Goal: Browse casually: Explore the website without a specific task or goal

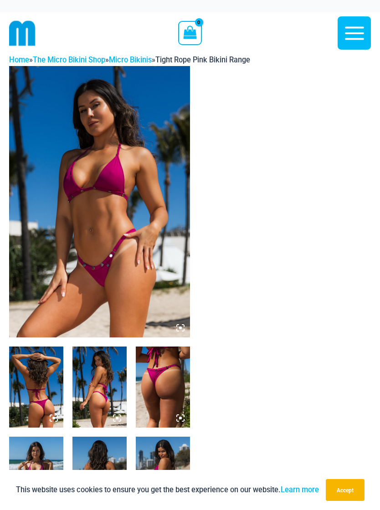
click at [46, 390] on img at bounding box center [36, 387] width 54 height 81
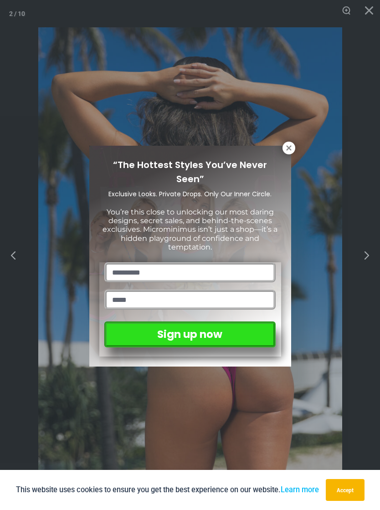
click at [287, 150] on icon at bounding box center [288, 147] width 5 height 5
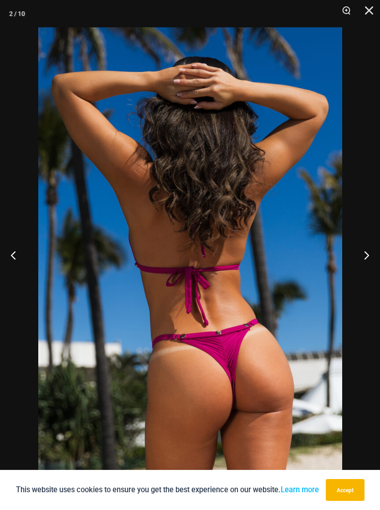
click at [364, 258] on button "Next" at bounding box center [363, 255] width 34 height 46
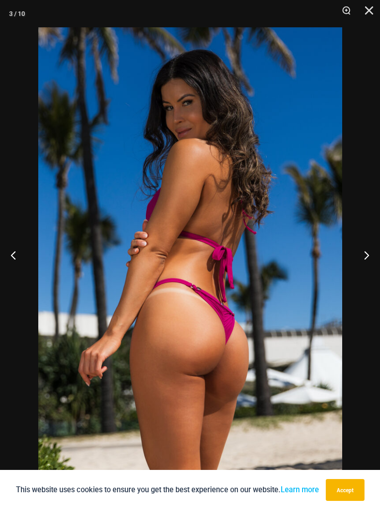
click at [369, 258] on button "Next" at bounding box center [363, 255] width 34 height 46
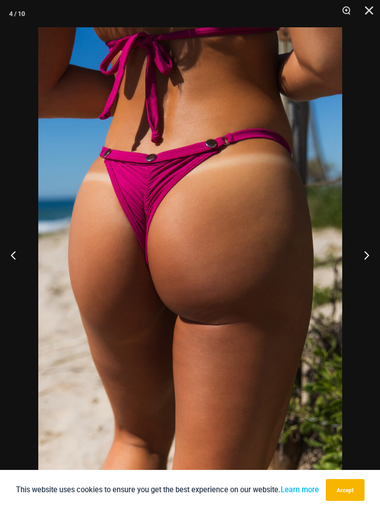
click at [10, 253] on button "Previous" at bounding box center [17, 255] width 34 height 46
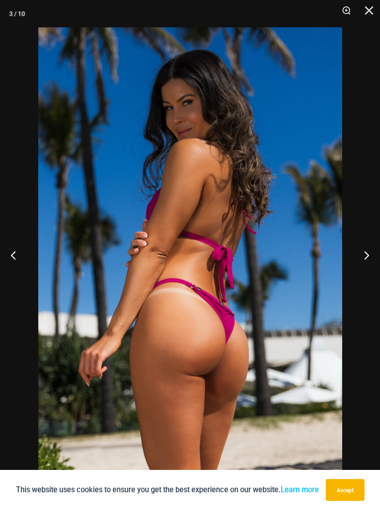
click at [365, 257] on button "Next" at bounding box center [363, 255] width 34 height 46
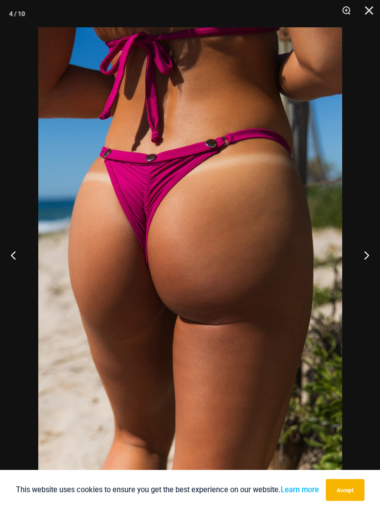
click at [365, 255] on button "Next" at bounding box center [363, 255] width 34 height 46
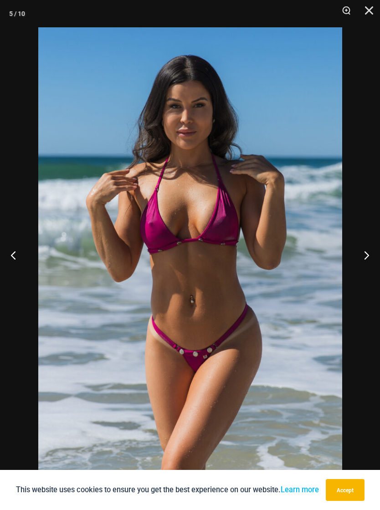
click at [370, 252] on button "Next" at bounding box center [363, 255] width 34 height 46
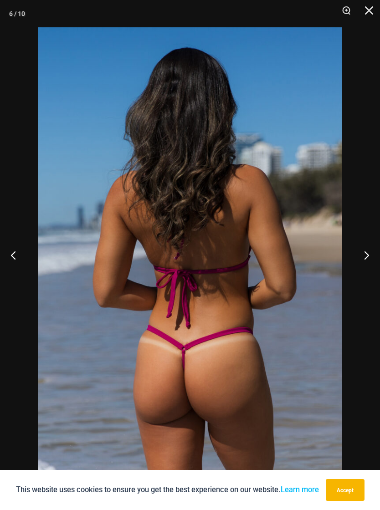
click at [363, 259] on button "Next" at bounding box center [363, 255] width 34 height 46
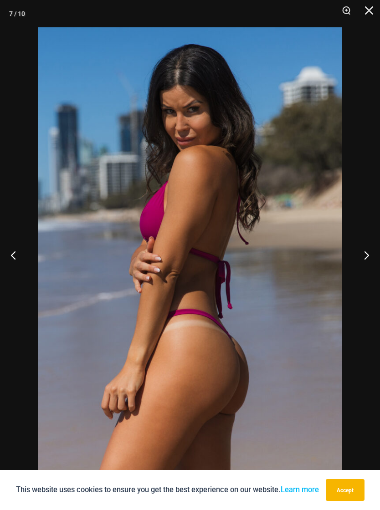
click at [15, 261] on button "Previous" at bounding box center [17, 255] width 34 height 46
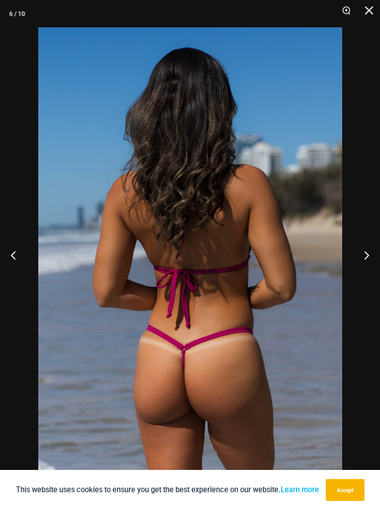
click at [364, 259] on button "Next" at bounding box center [363, 255] width 34 height 46
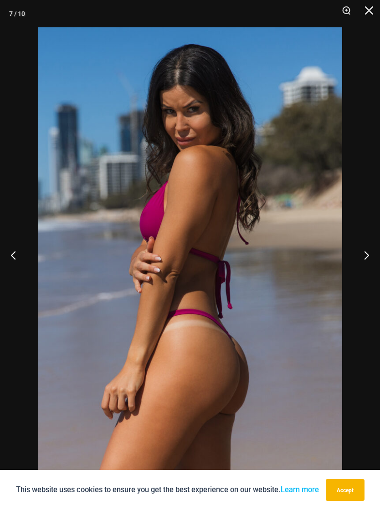
click at [368, 19] on button "Close" at bounding box center [365, 13] width 23 height 27
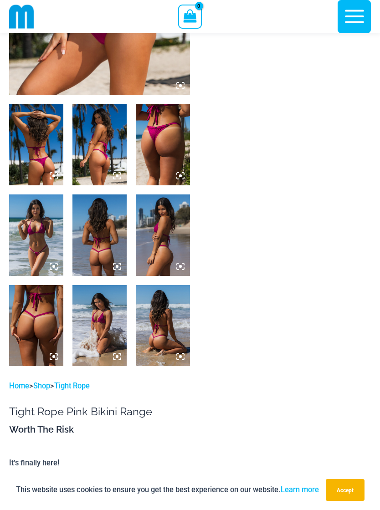
scroll to position [234, 0]
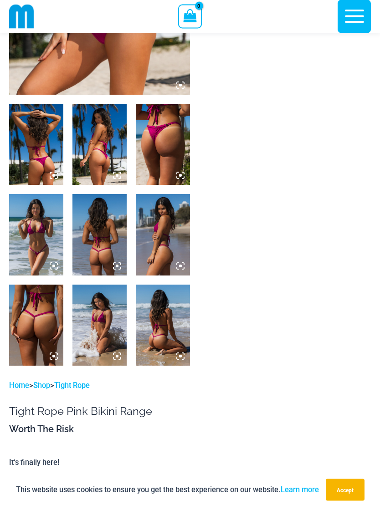
click at [105, 315] on img at bounding box center [99, 325] width 54 height 81
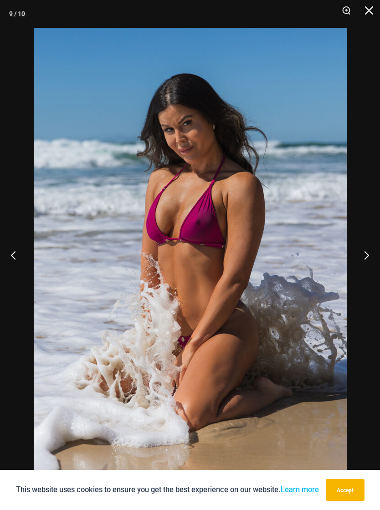
click at [364, 261] on button "Next" at bounding box center [363, 255] width 34 height 46
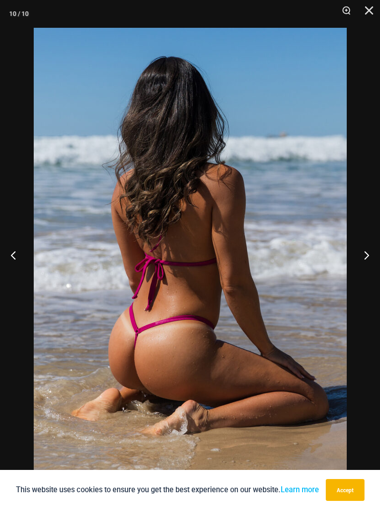
click at [372, 13] on button "Close" at bounding box center [365, 13] width 23 height 27
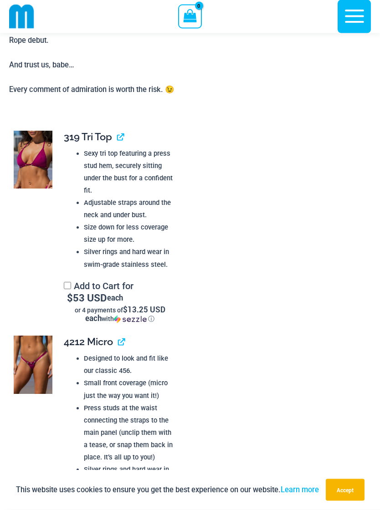
scroll to position [856, 0]
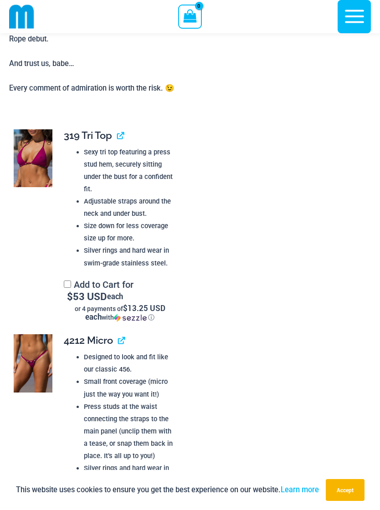
click at [36, 344] on img at bounding box center [33, 363] width 39 height 58
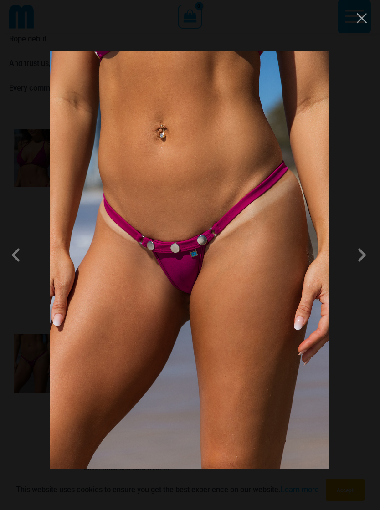
click at [358, 21] on button "Close" at bounding box center [362, 18] width 14 height 14
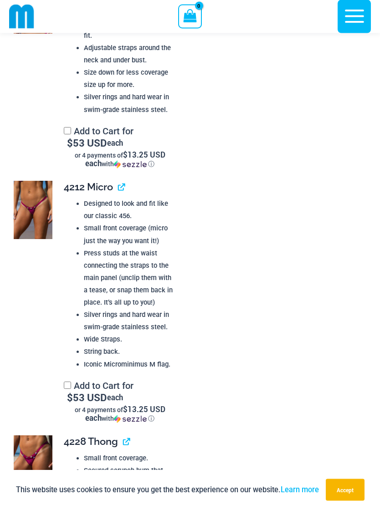
scroll to position [1087, 0]
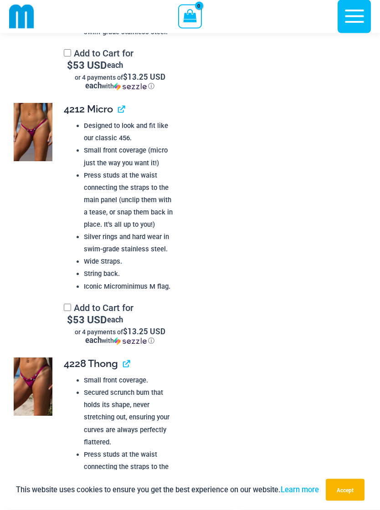
click at [44, 363] on img at bounding box center [33, 387] width 39 height 58
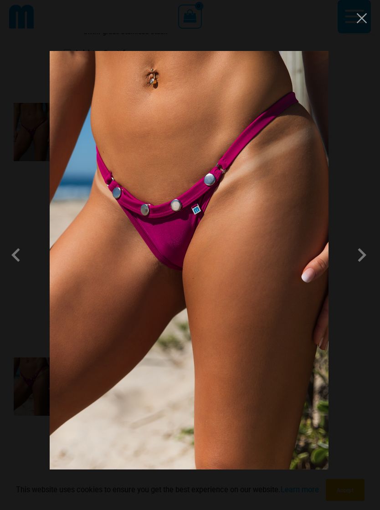
click at [361, 263] on span at bounding box center [361, 254] width 27 height 27
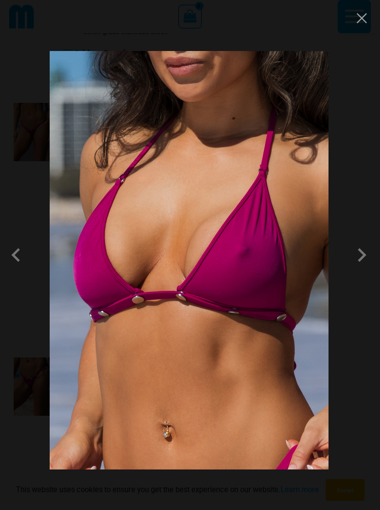
click at [356, 262] on span at bounding box center [361, 254] width 27 height 27
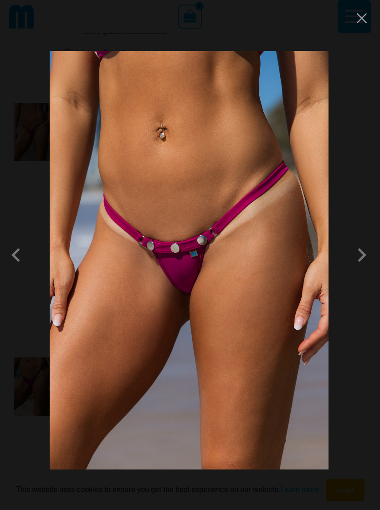
click at [354, 262] on span at bounding box center [361, 254] width 27 height 27
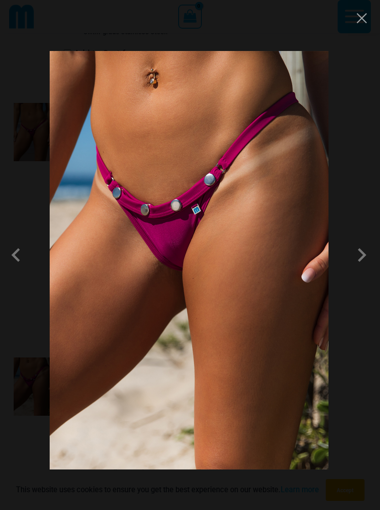
click at [362, 19] on button "Close" at bounding box center [362, 18] width 14 height 14
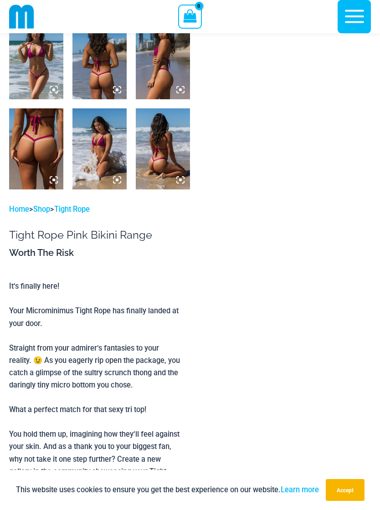
scroll to position [411, 0]
click at [44, 156] on img at bounding box center [36, 148] width 54 height 81
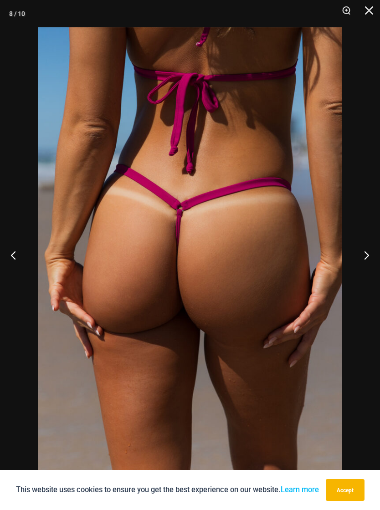
click at [370, 9] on button "Close" at bounding box center [365, 13] width 23 height 27
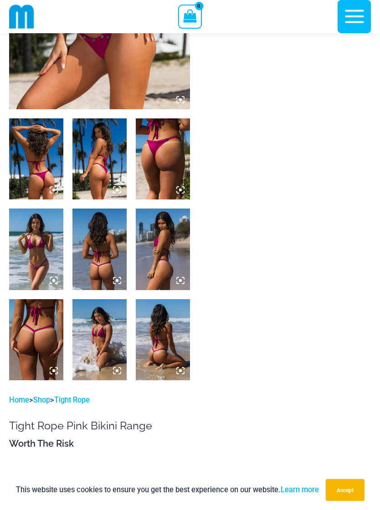
scroll to position [220, 0]
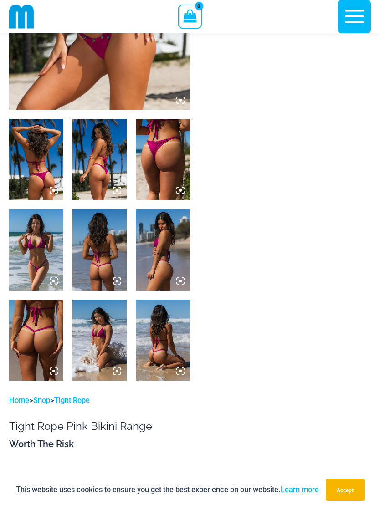
click at [178, 149] on img at bounding box center [163, 159] width 54 height 81
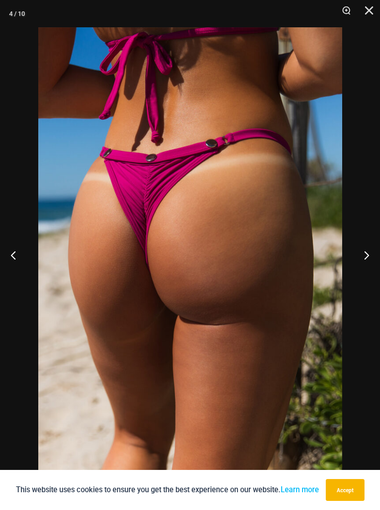
click at [364, 17] on button "Close" at bounding box center [365, 13] width 23 height 27
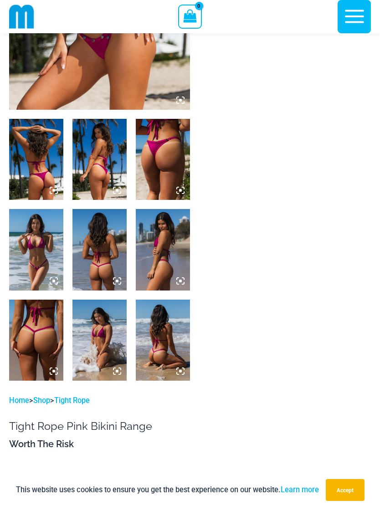
click at [46, 325] on img at bounding box center [36, 340] width 54 height 81
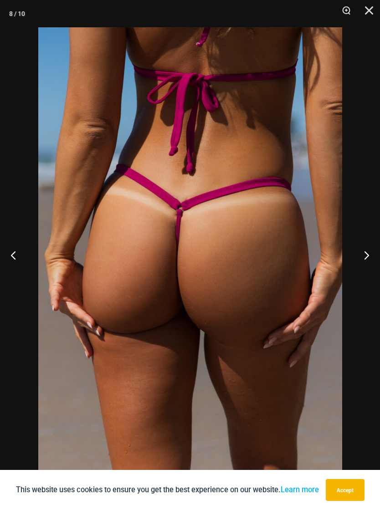
click at [368, 16] on button "Close" at bounding box center [365, 13] width 23 height 27
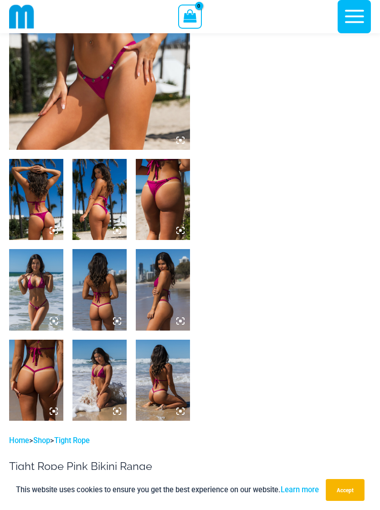
scroll to position [178, 0]
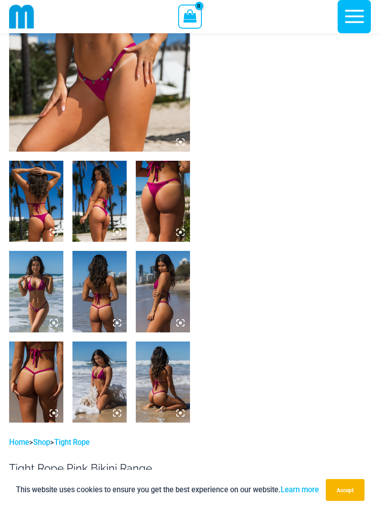
click at [41, 279] on img at bounding box center [36, 291] width 54 height 81
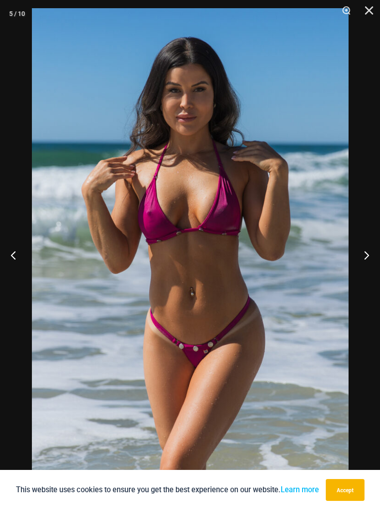
click at [374, 26] on button "Close" at bounding box center [365, 13] width 23 height 27
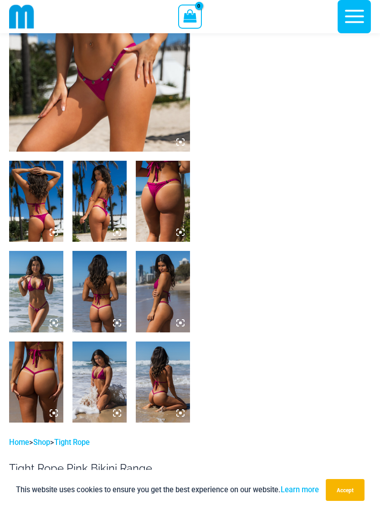
click at [47, 284] on img at bounding box center [36, 291] width 54 height 81
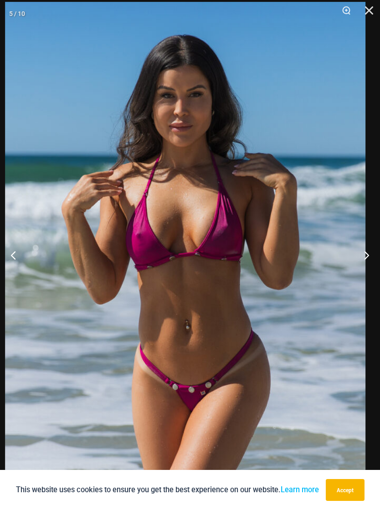
click at [365, 18] on button "Close" at bounding box center [365, 13] width 23 height 27
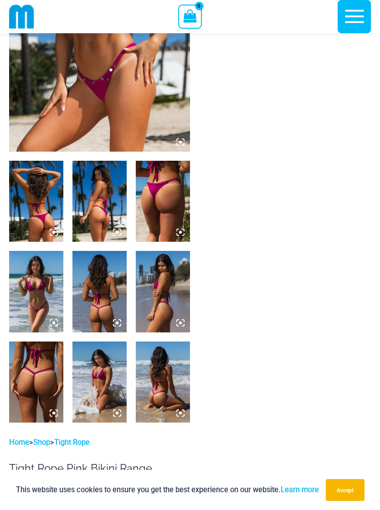
click at [173, 290] on img at bounding box center [163, 291] width 54 height 81
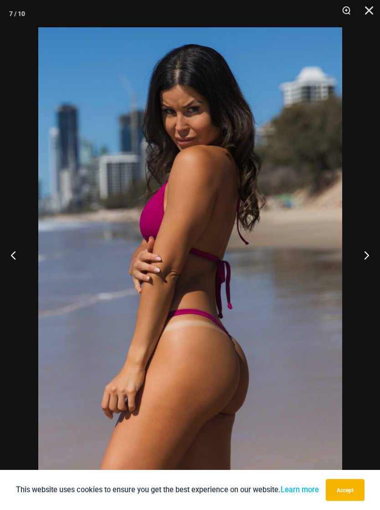
click at [376, 24] on button "Close" at bounding box center [365, 13] width 23 height 27
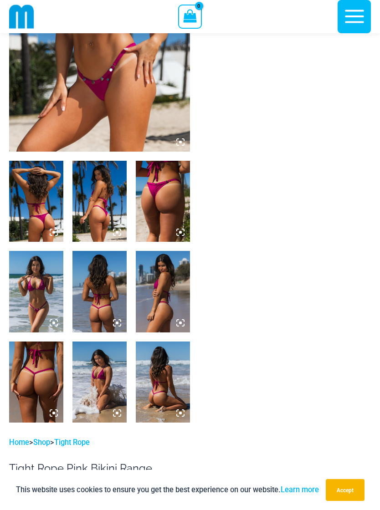
click at [170, 279] on img at bounding box center [163, 291] width 54 height 81
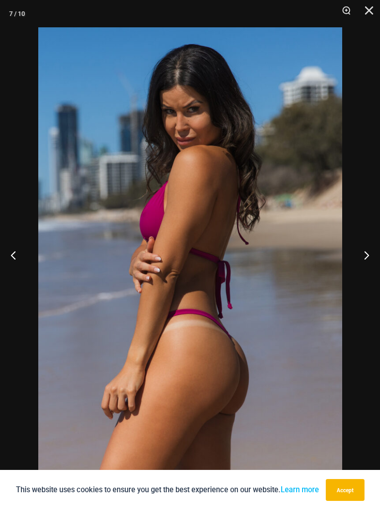
click at [369, 21] on button "Close" at bounding box center [365, 13] width 23 height 27
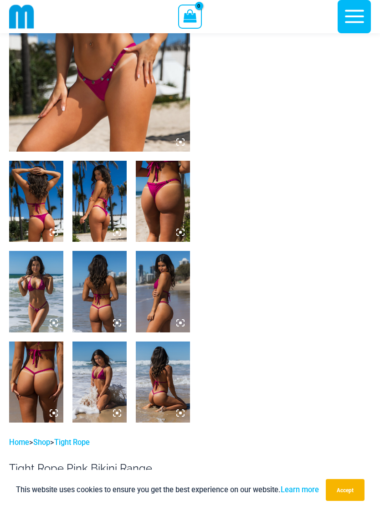
click at [114, 197] on img at bounding box center [99, 201] width 54 height 81
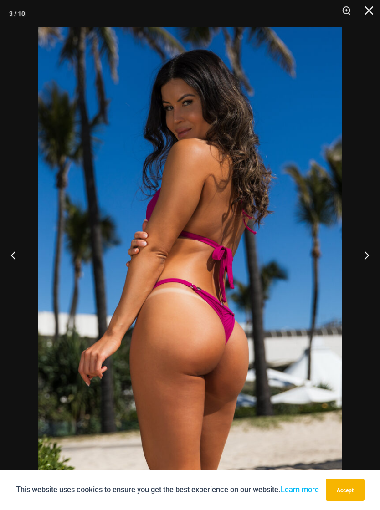
click at [376, 18] on button "Close" at bounding box center [365, 13] width 23 height 27
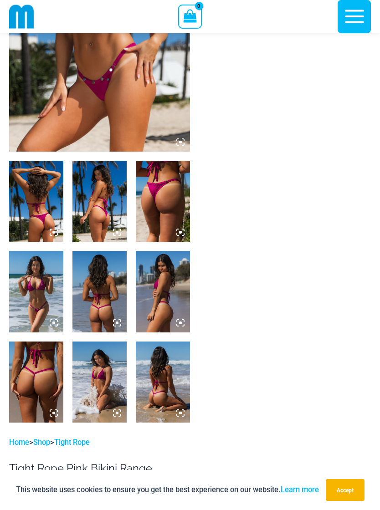
click at [52, 282] on img at bounding box center [36, 291] width 54 height 81
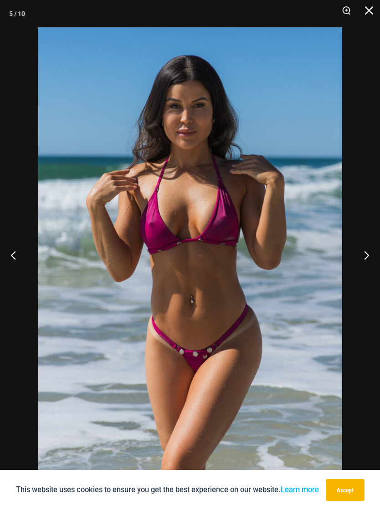
click at [375, 14] on button "Close" at bounding box center [365, 13] width 23 height 27
